Goal: Task Accomplishment & Management: Use online tool/utility

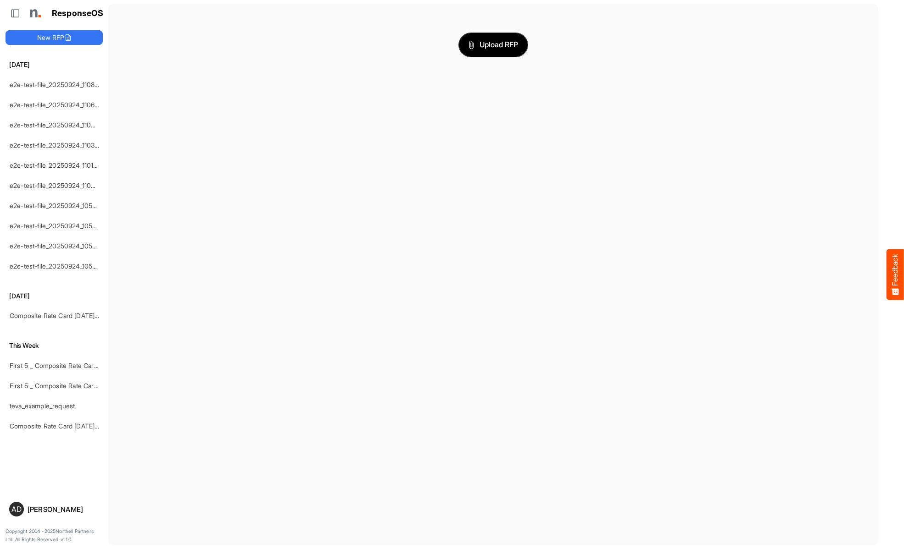
click at [493, 44] on span "Upload RFP" at bounding box center [493, 45] width 50 height 12
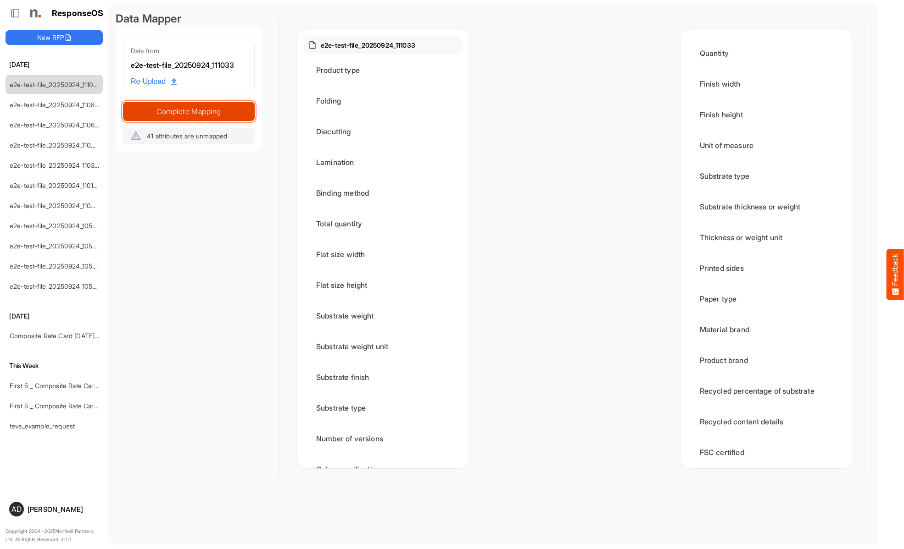
click at [189, 111] on span "Complete Mapping" at bounding box center [188, 111] width 131 height 13
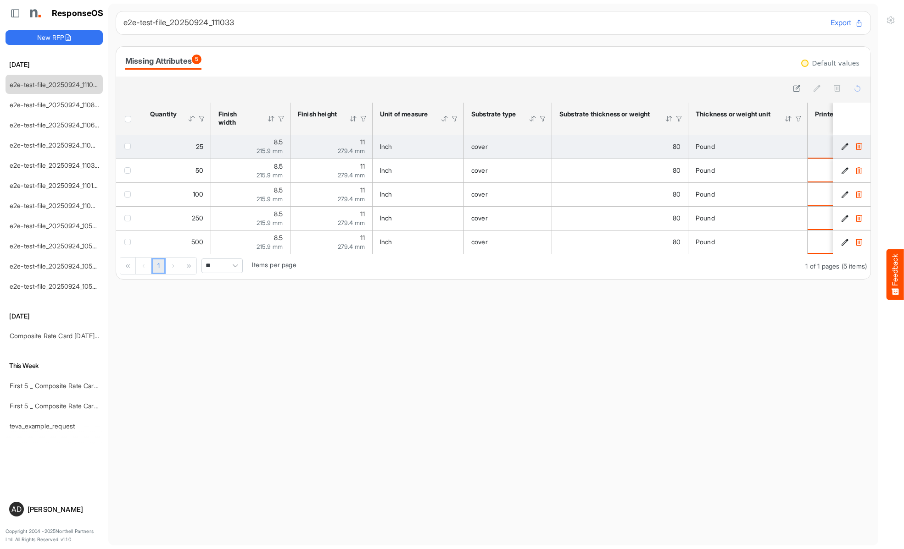
click at [129, 146] on span "checkbox" at bounding box center [127, 146] width 6 height 6
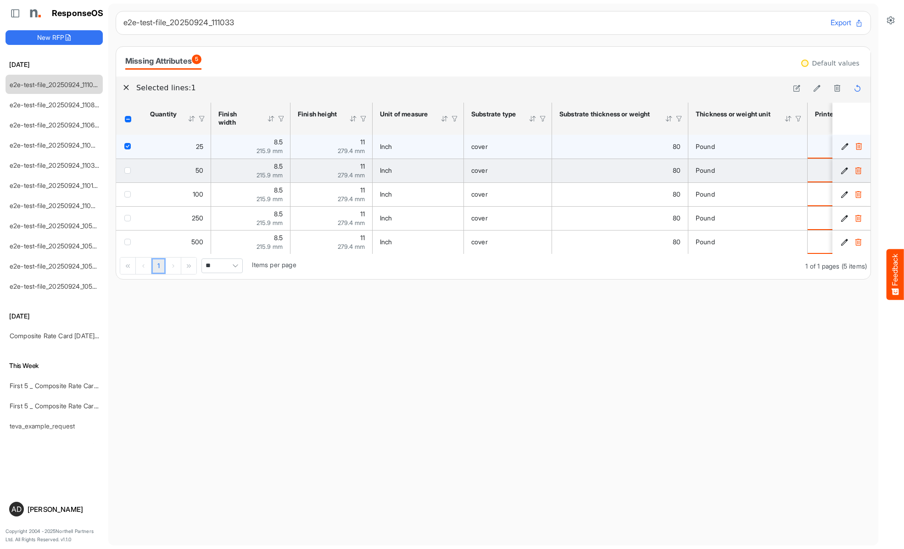
click at [129, 170] on span "checkbox" at bounding box center [127, 170] width 6 height 6
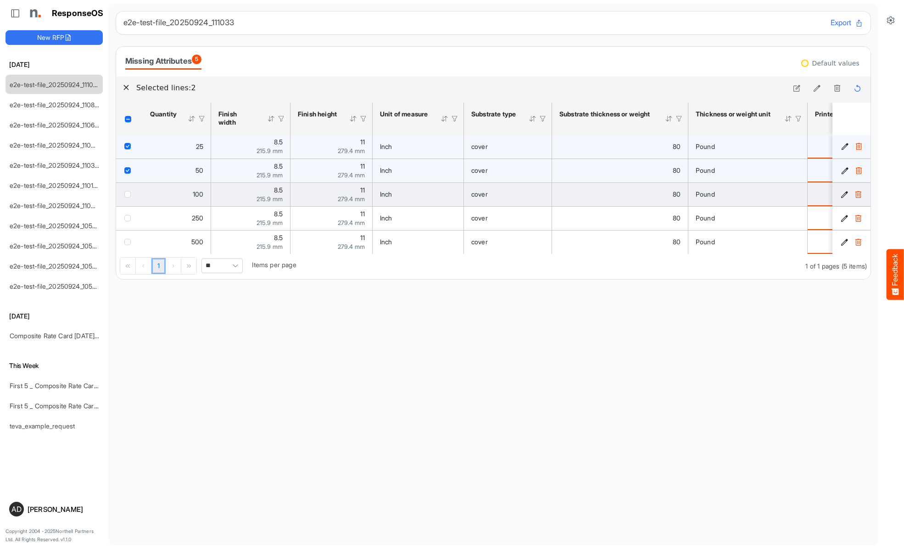
click at [129, 194] on span "checkbox" at bounding box center [127, 194] width 6 height 6
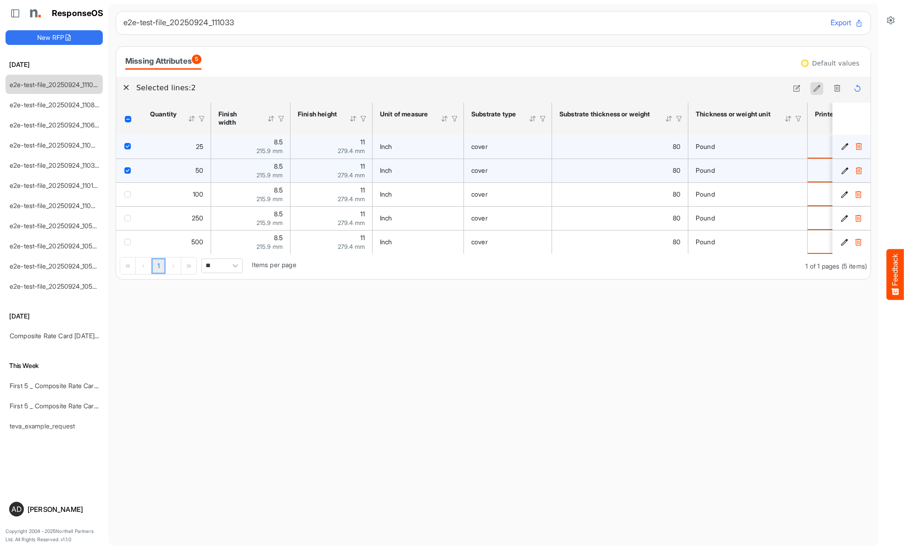
click at [816, 89] on icon at bounding box center [817, 88] width 8 height 8
